Goal: Check status

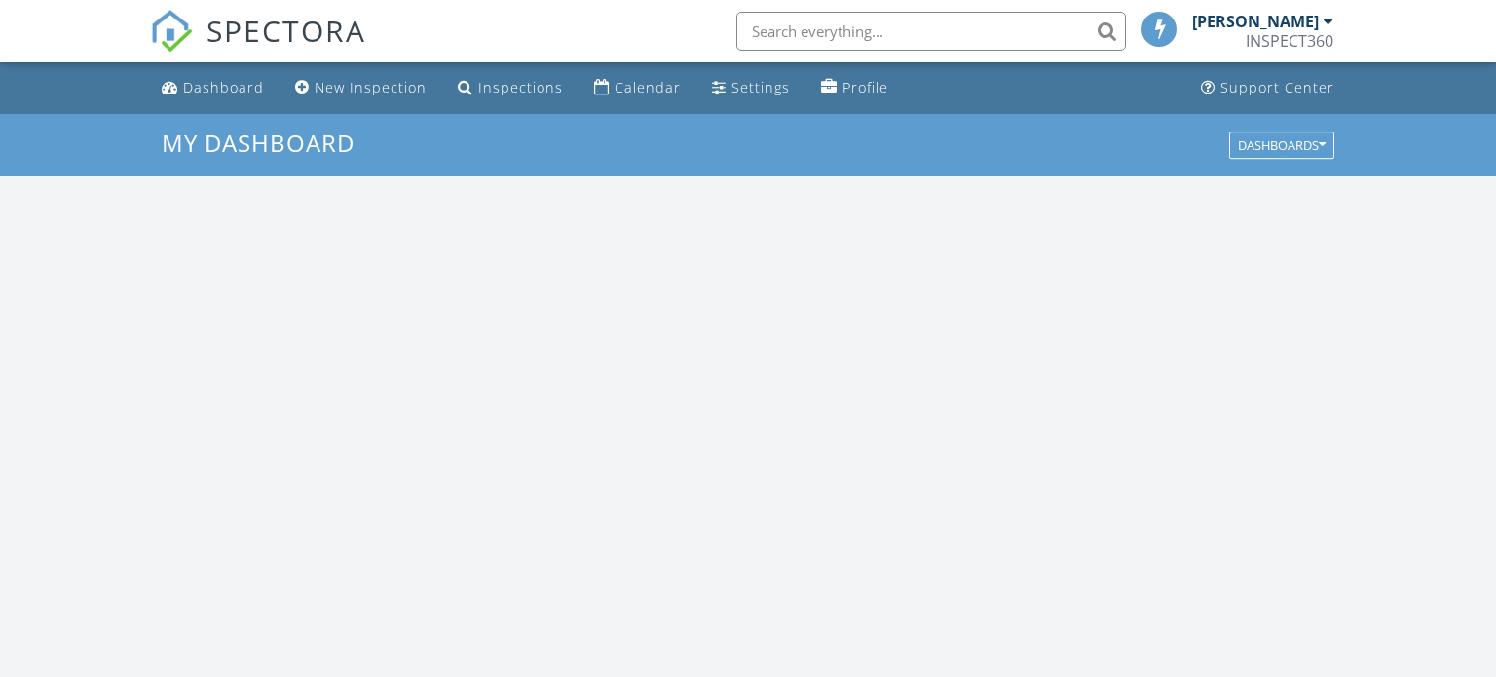
scroll to position [1774, 1497]
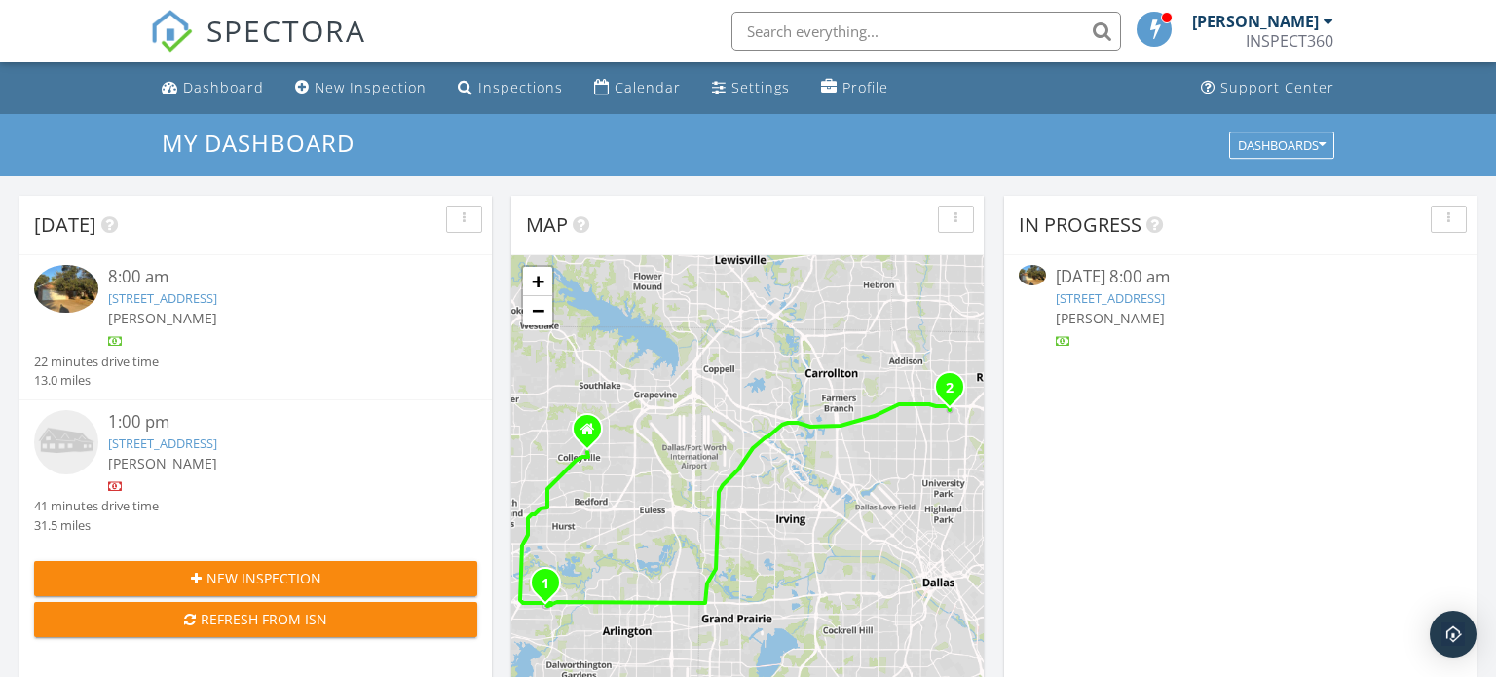
click at [71, 284] on img at bounding box center [66, 289] width 64 height 48
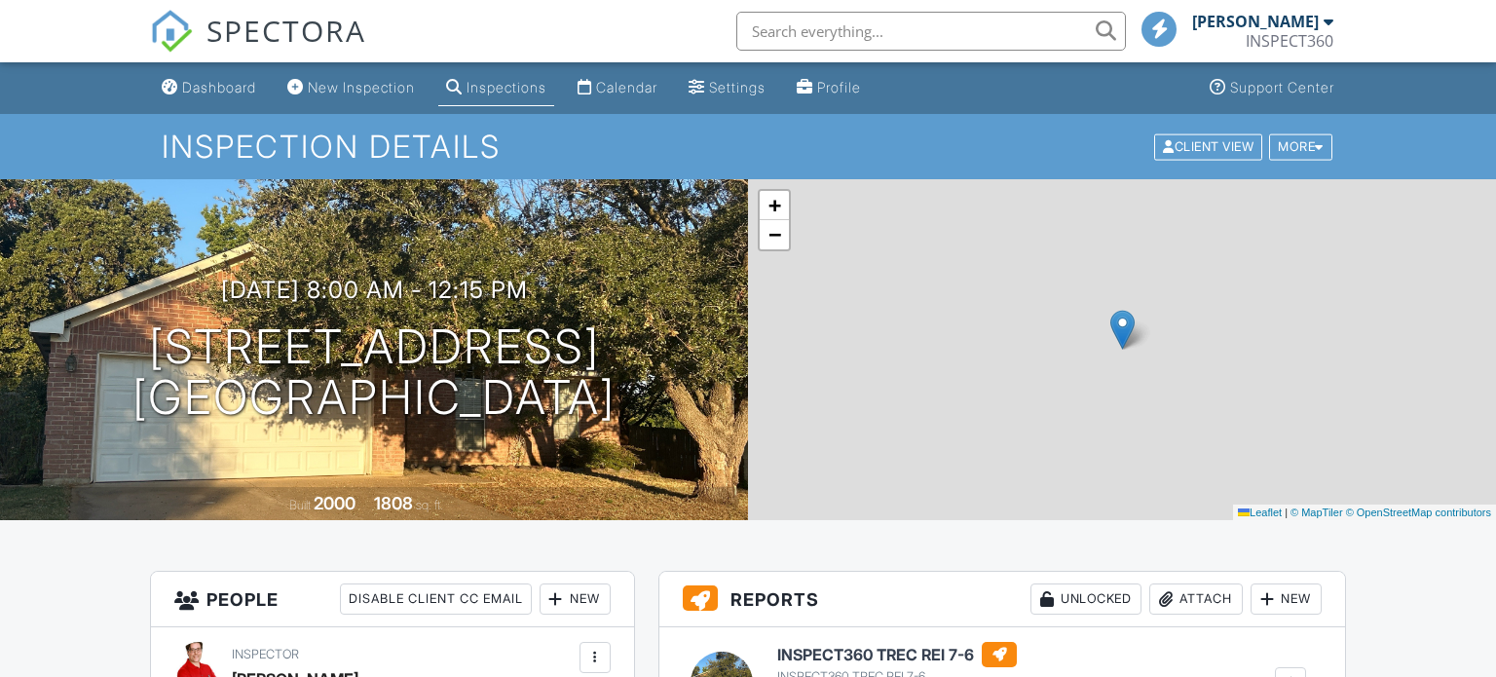
scroll to position [440, 0]
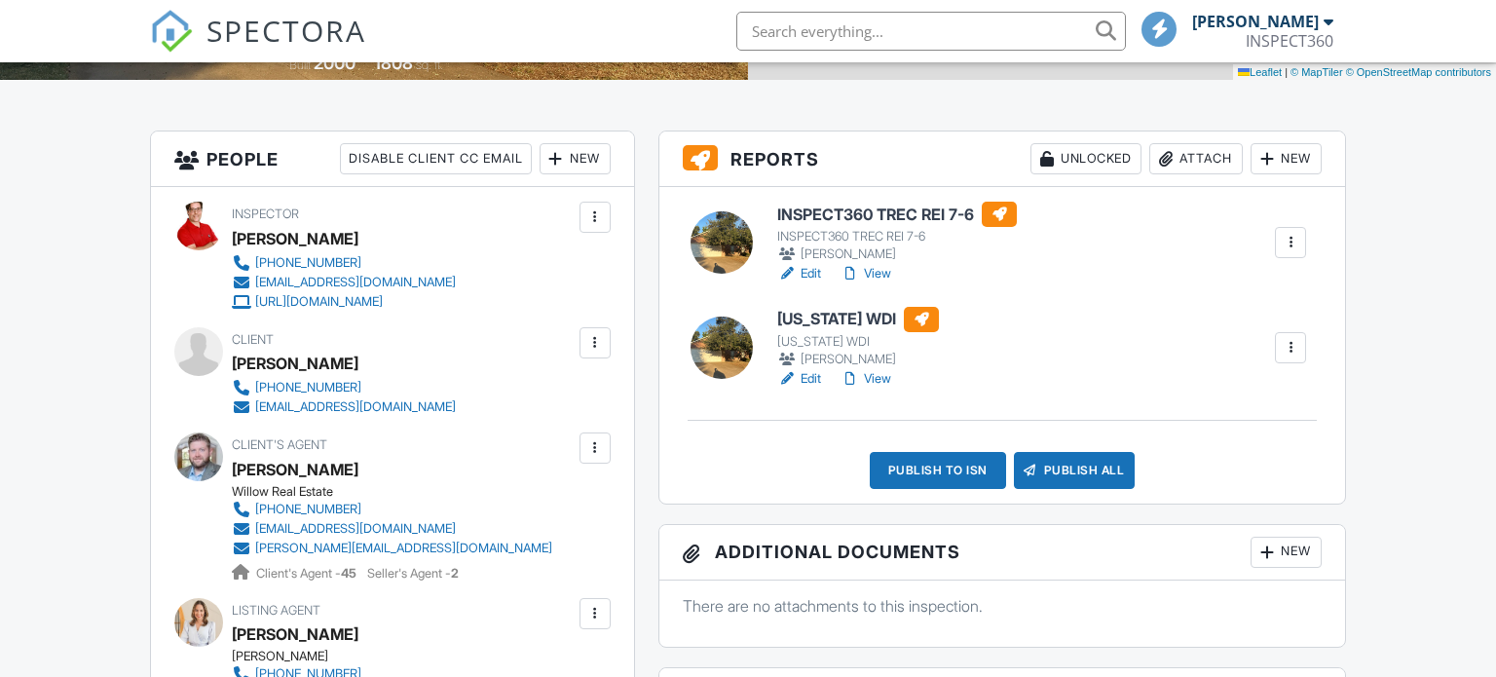
click at [878, 272] on link "View" at bounding box center [866, 273] width 51 height 19
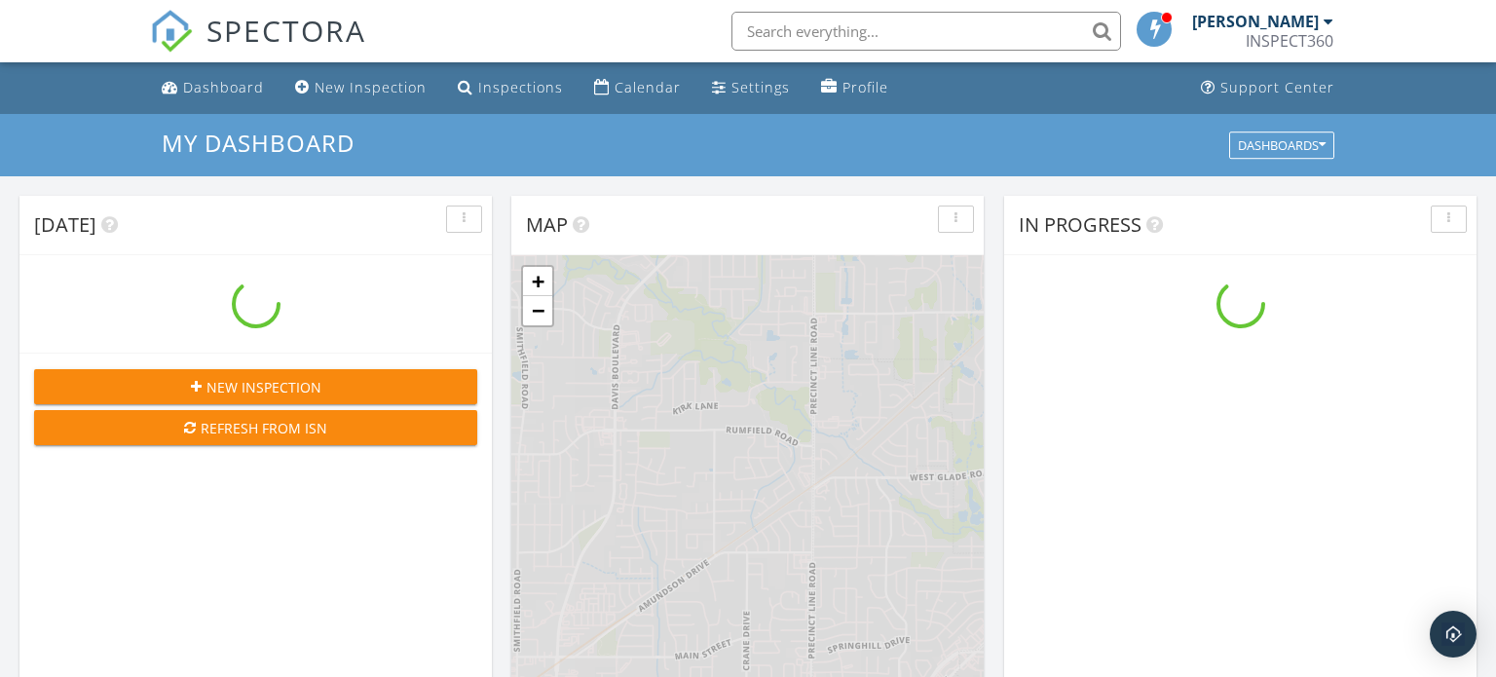
scroll to position [1774, 1497]
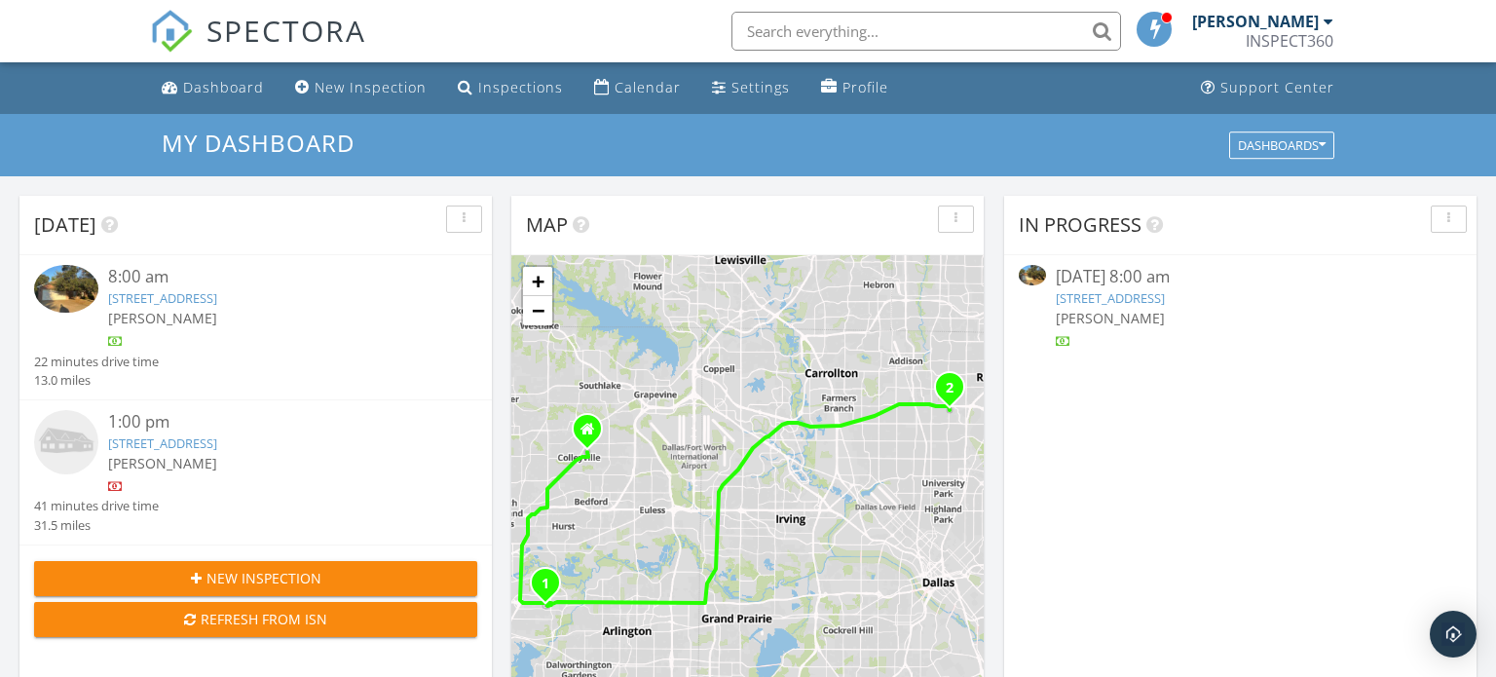
click at [65, 288] on img at bounding box center [66, 289] width 64 height 48
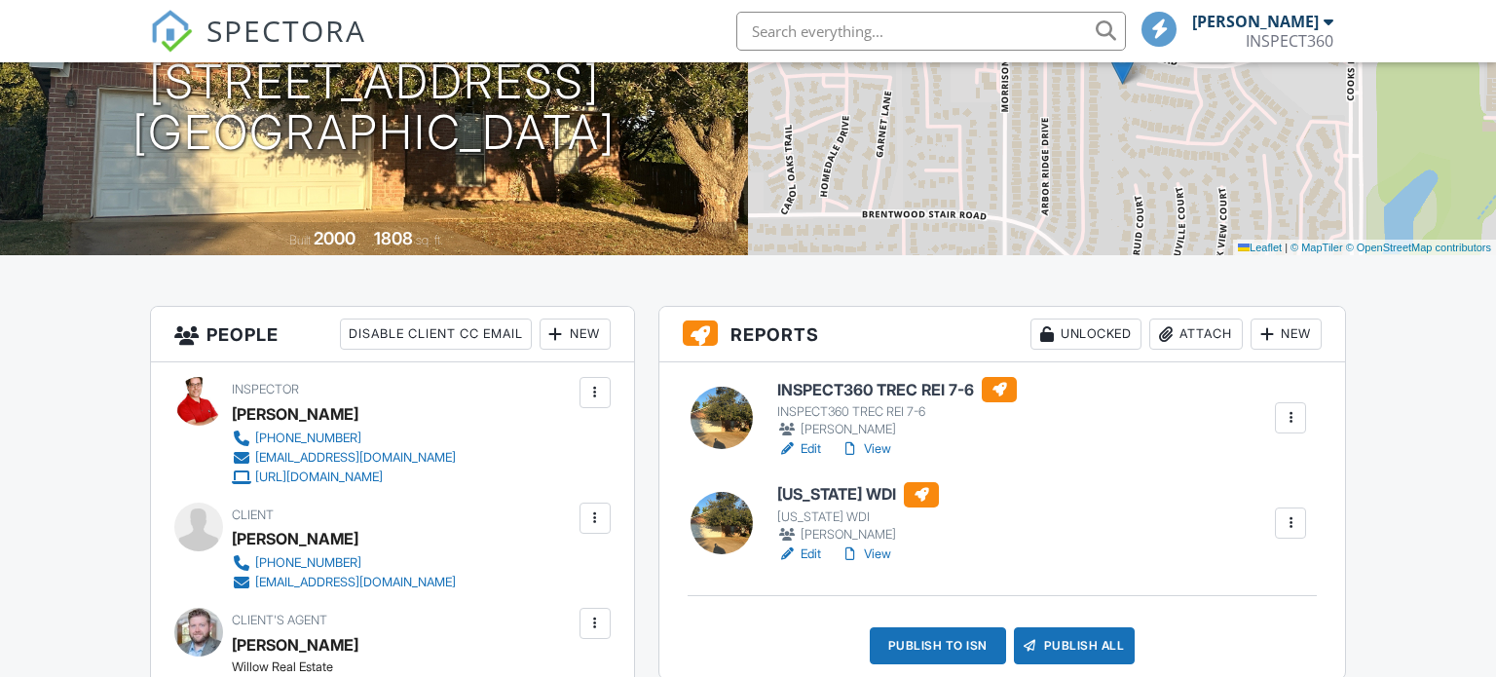
click at [887, 446] on link "View" at bounding box center [866, 448] width 51 height 19
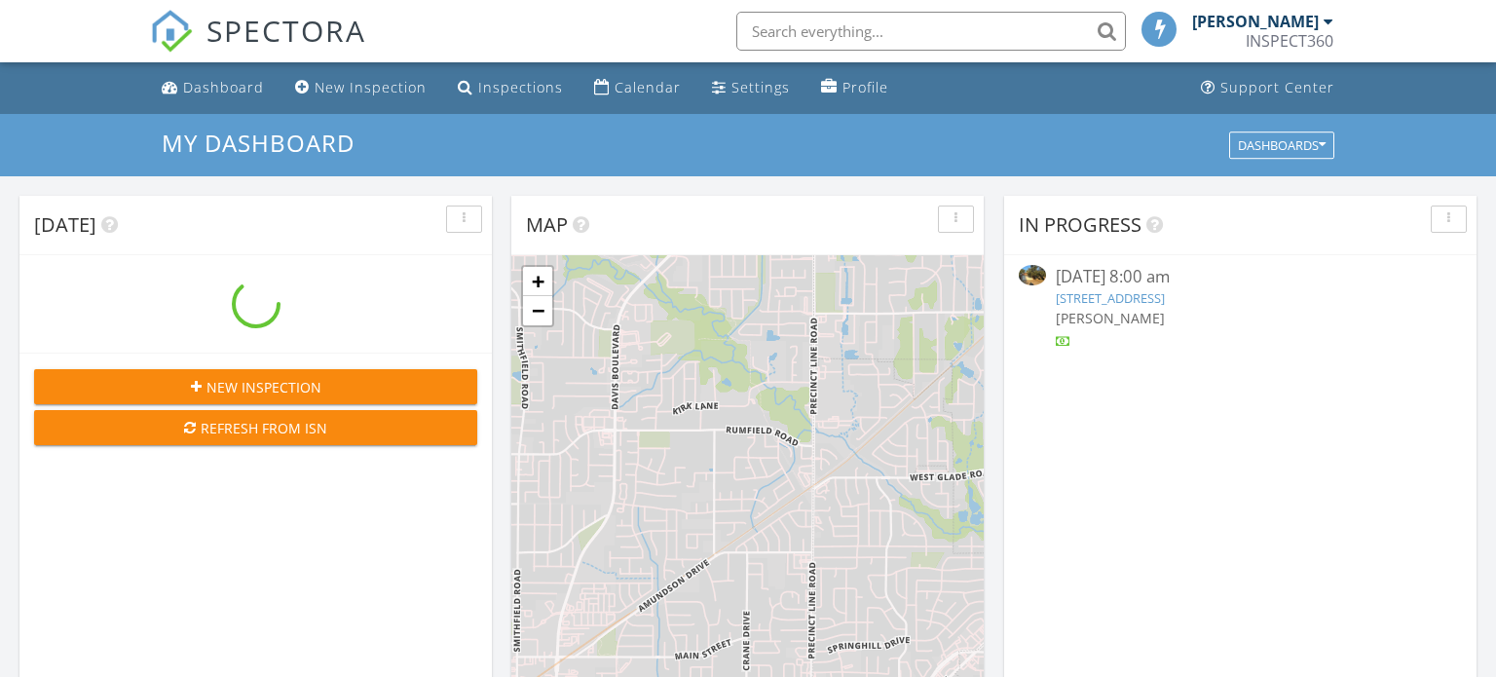
scroll to position [1774, 1497]
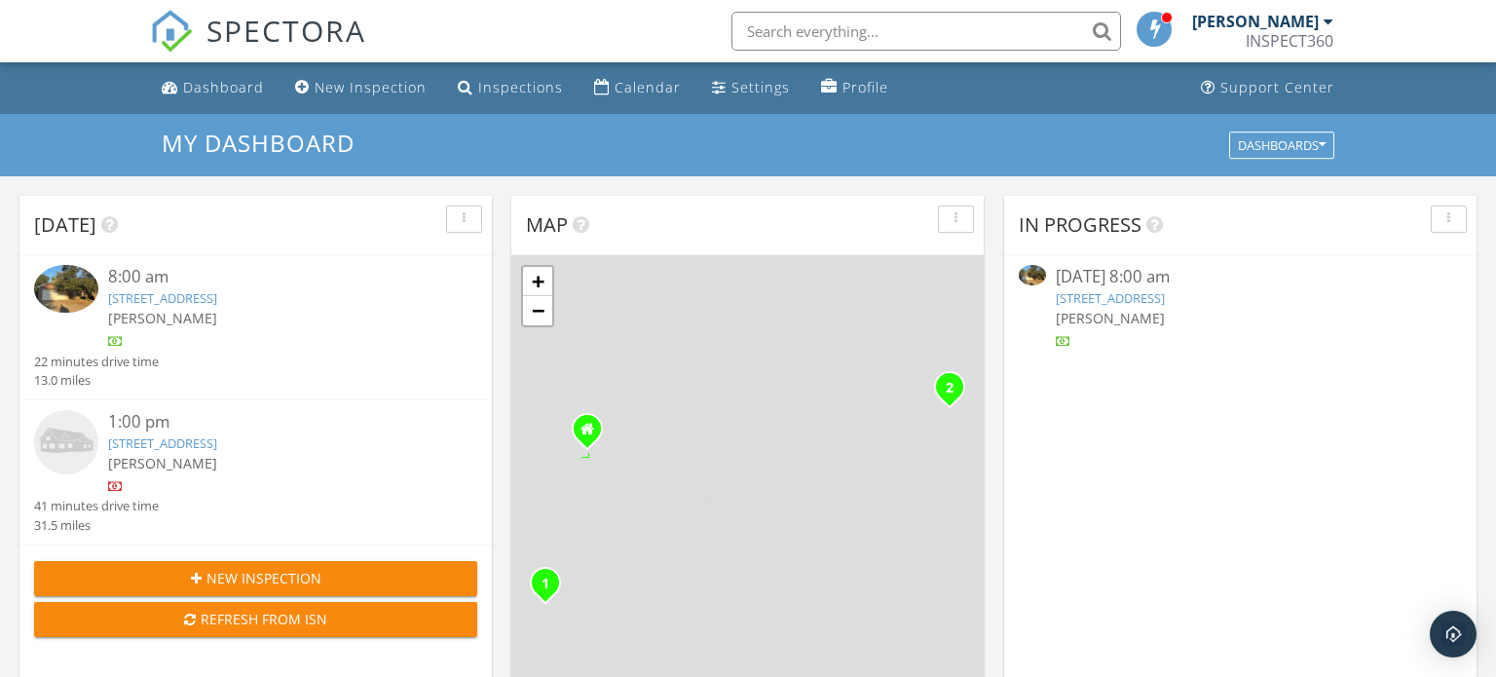
click at [73, 297] on img at bounding box center [66, 289] width 64 height 48
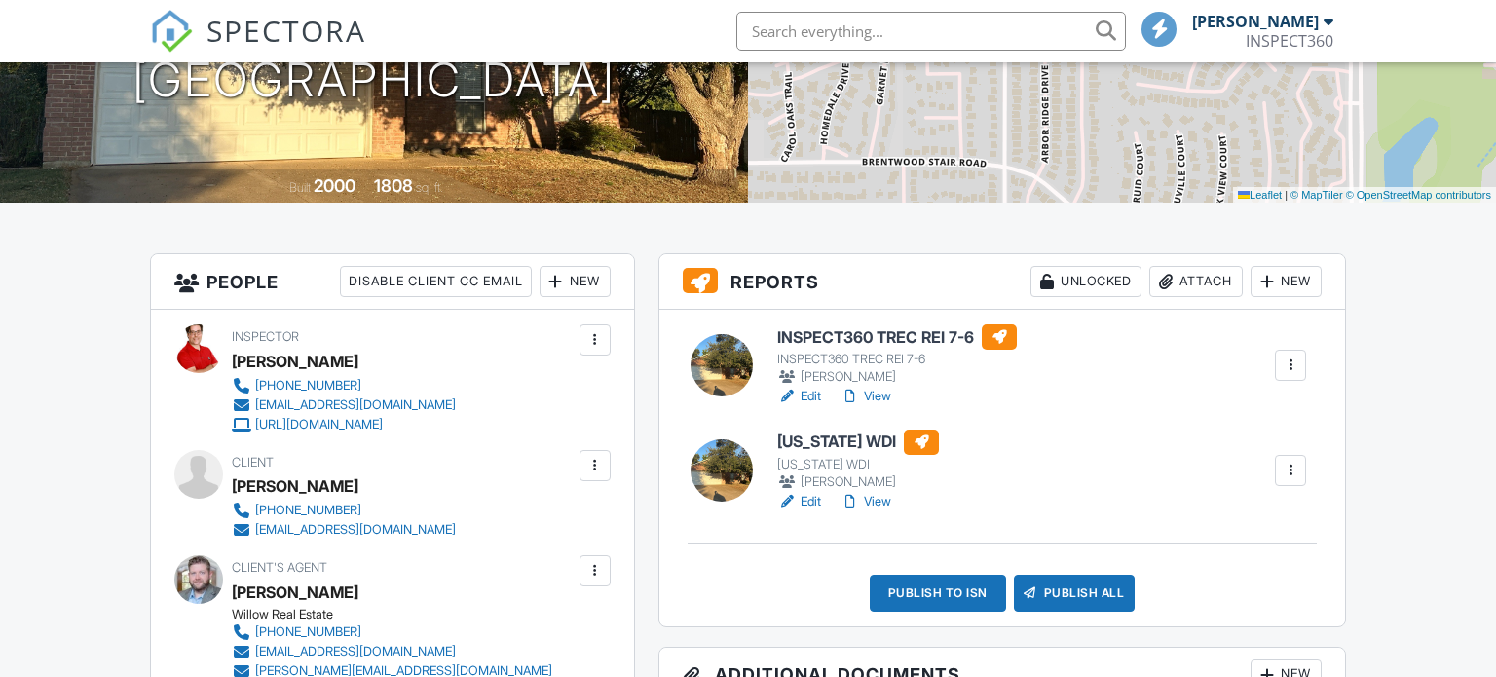
click at [882, 396] on link "View" at bounding box center [866, 396] width 51 height 19
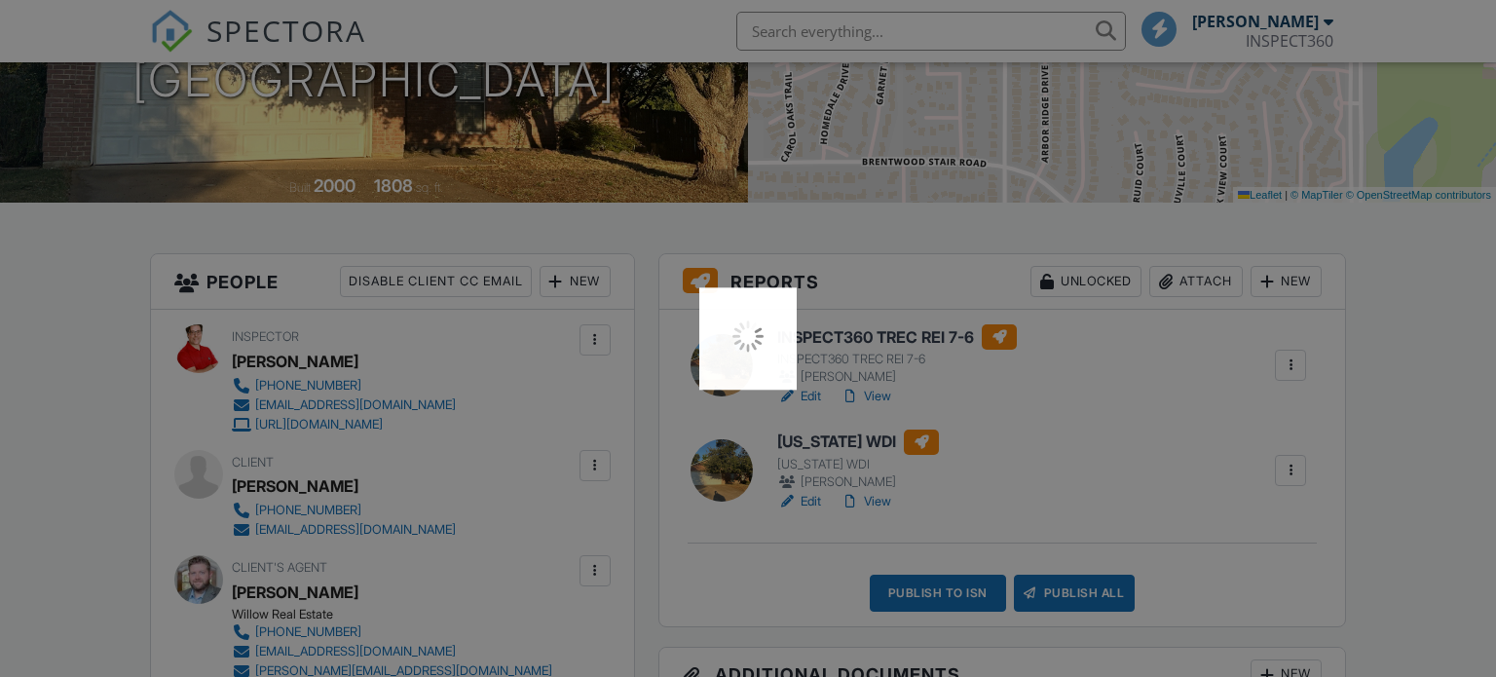
scroll to position [318, 0]
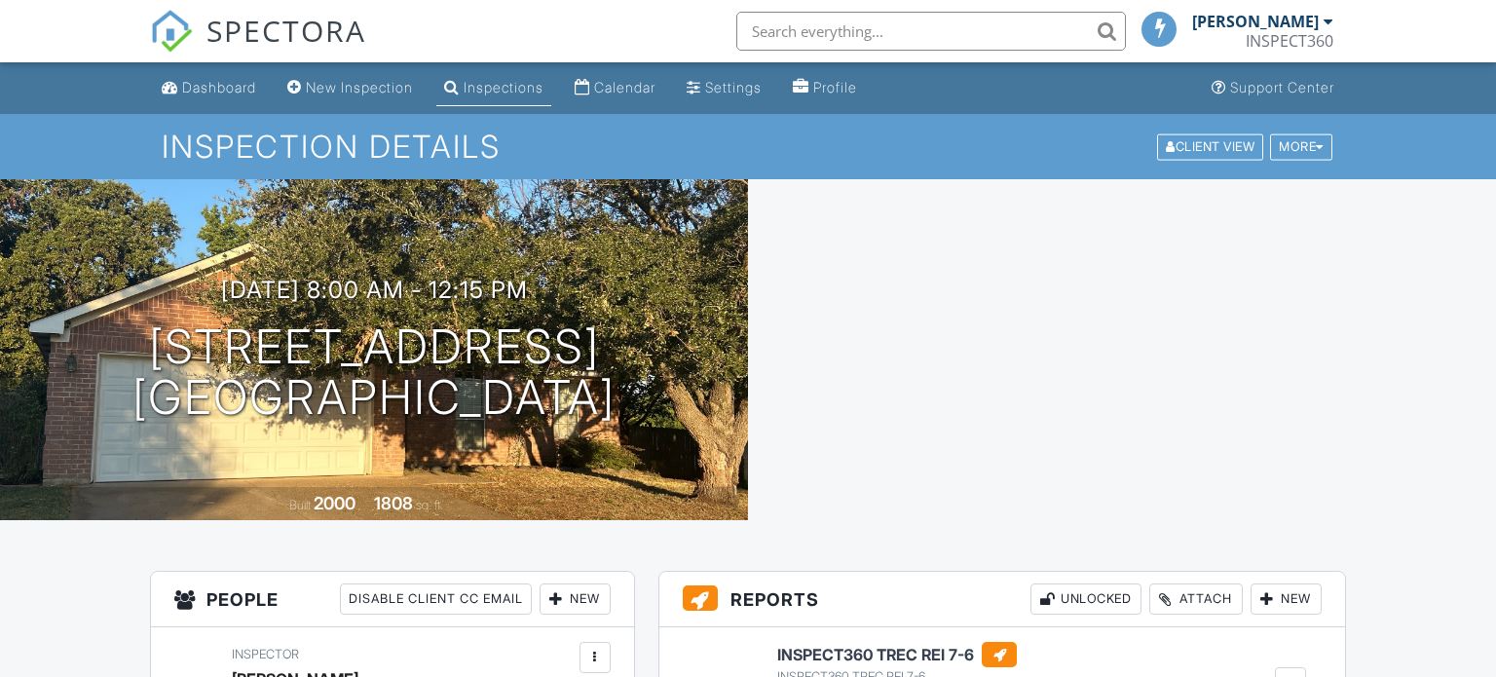
scroll to position [318, 0]
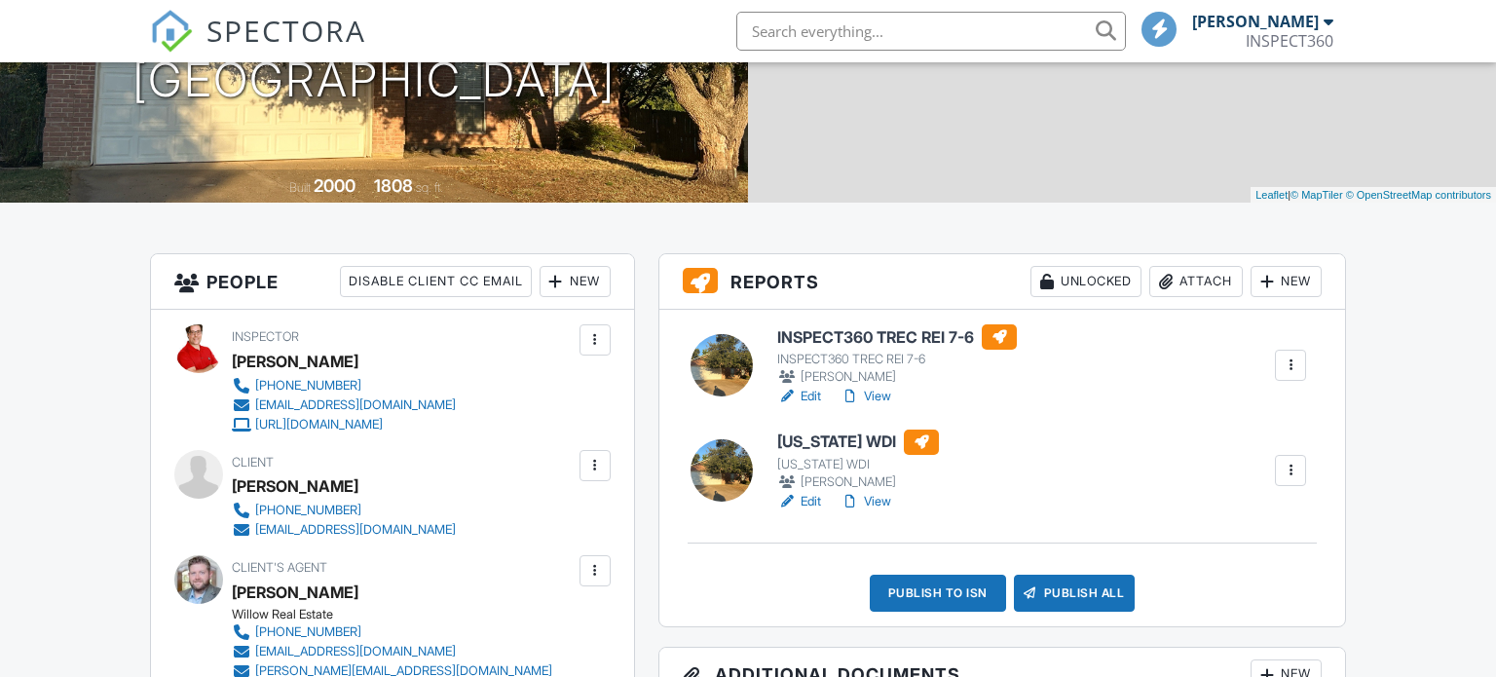
click at [883, 387] on link "View" at bounding box center [866, 396] width 51 height 19
